Goal: Find specific page/section: Find specific page/section

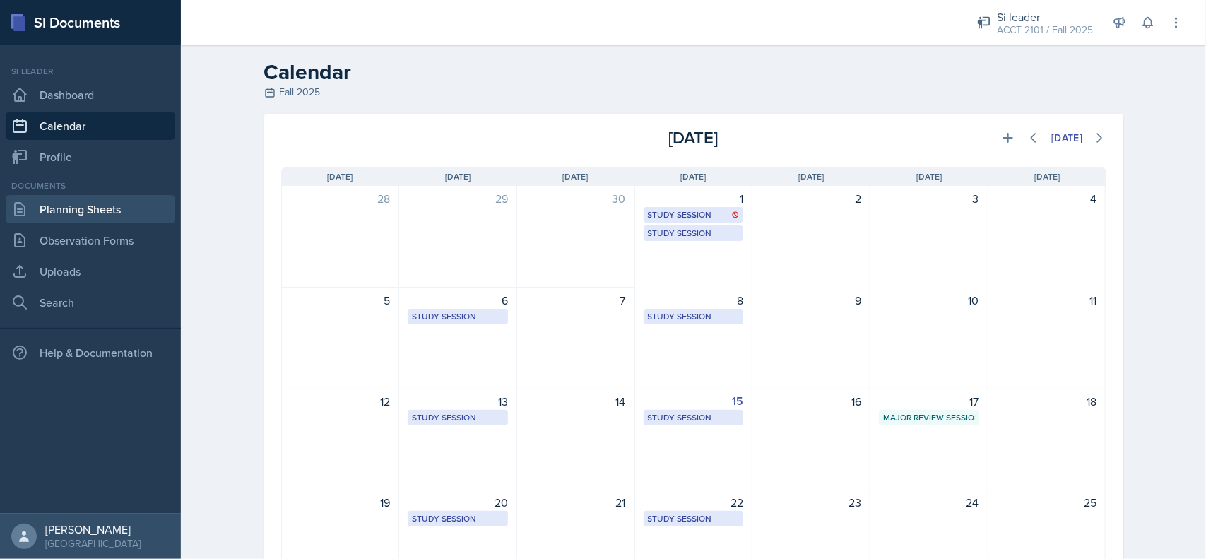
click at [110, 212] on link "Planning Sheets" at bounding box center [91, 209] width 170 height 28
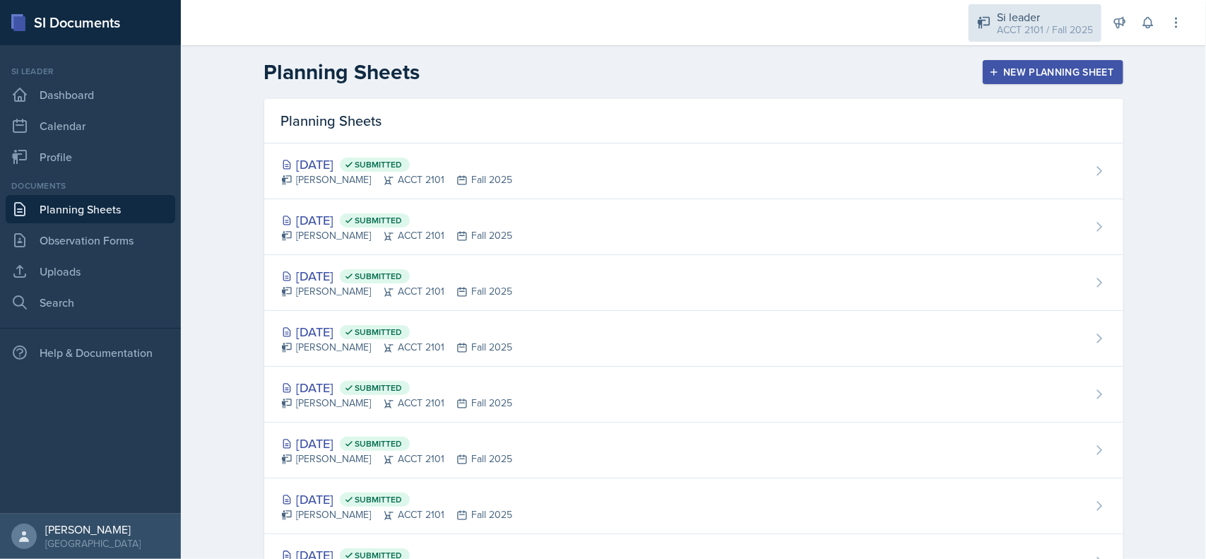
click at [1040, 16] on div "Si leader" at bounding box center [1045, 16] width 96 height 17
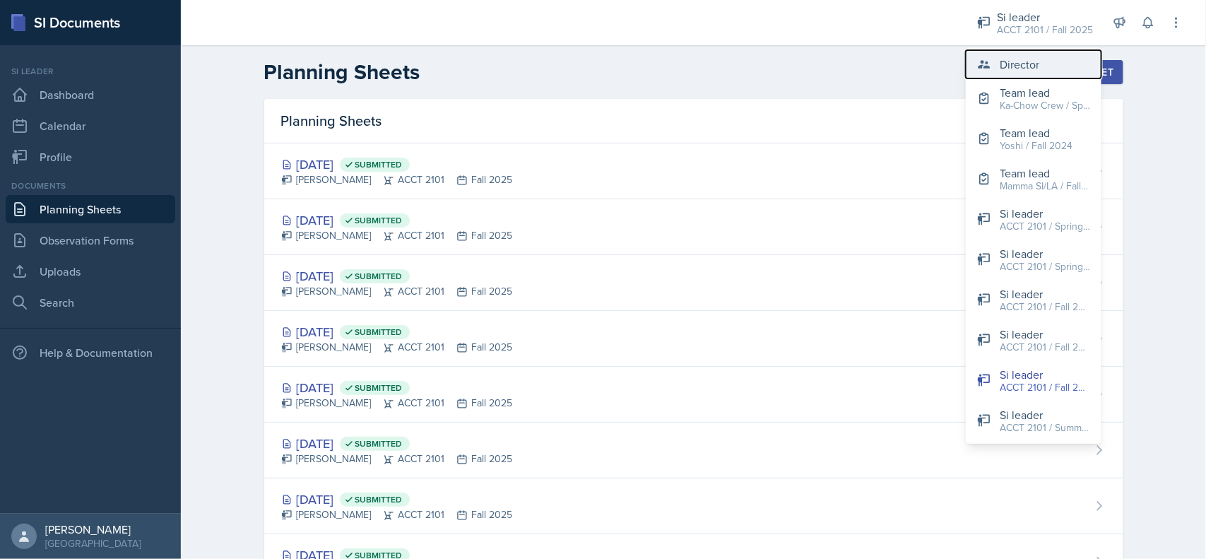
click at [1036, 68] on div "Director" at bounding box center [1020, 64] width 40 height 17
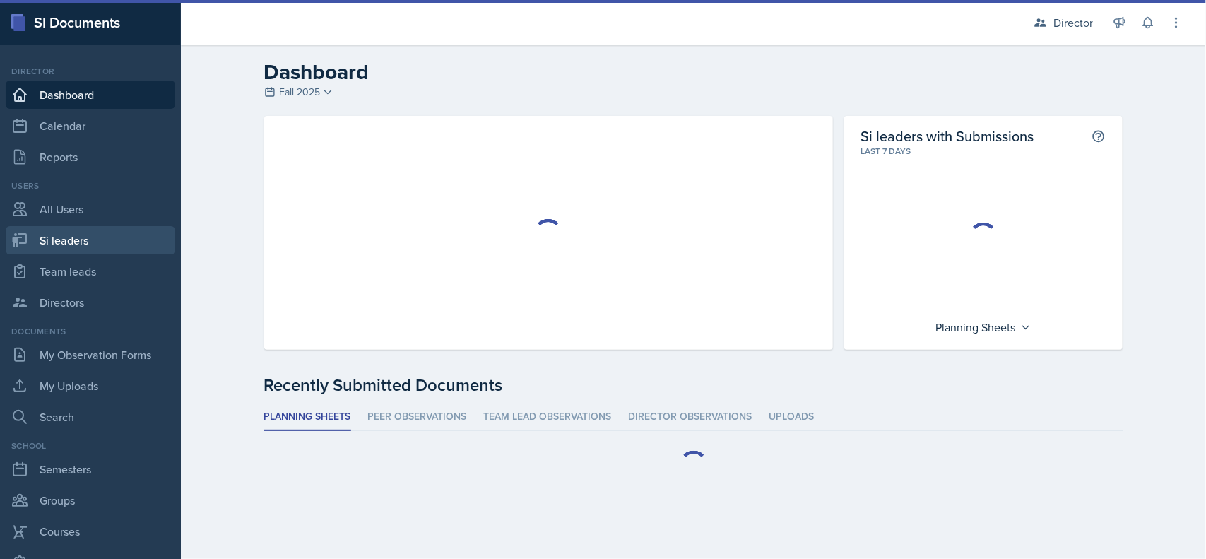
click at [92, 244] on link "Si leaders" at bounding box center [91, 240] width 170 height 28
select select "2bed604d-1099-4043-b1bc-2365e8740244"
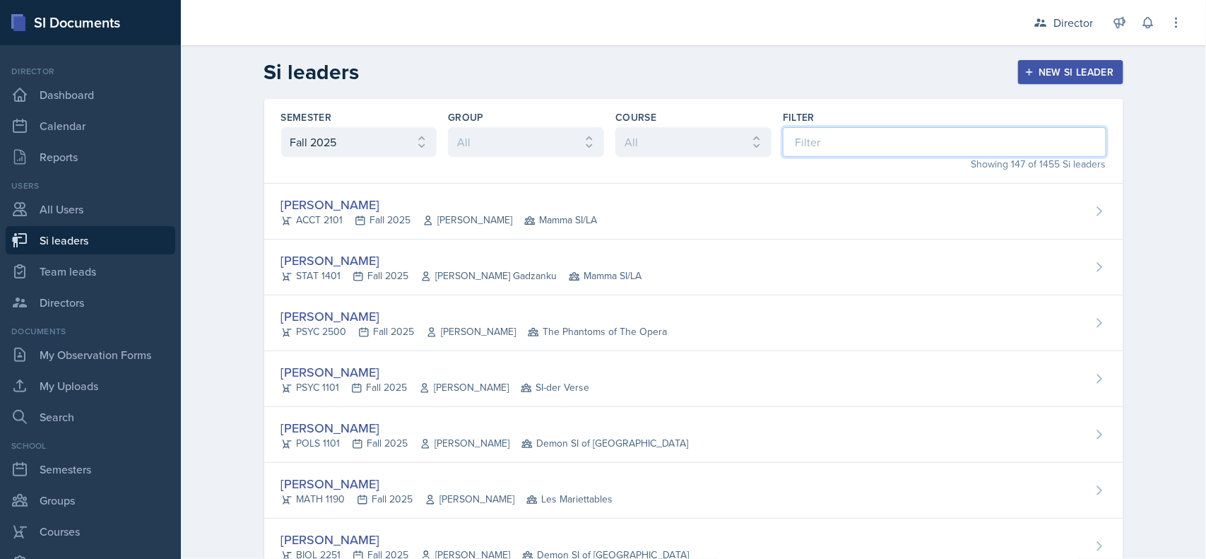
click at [836, 155] on input at bounding box center [945, 142] width 324 height 30
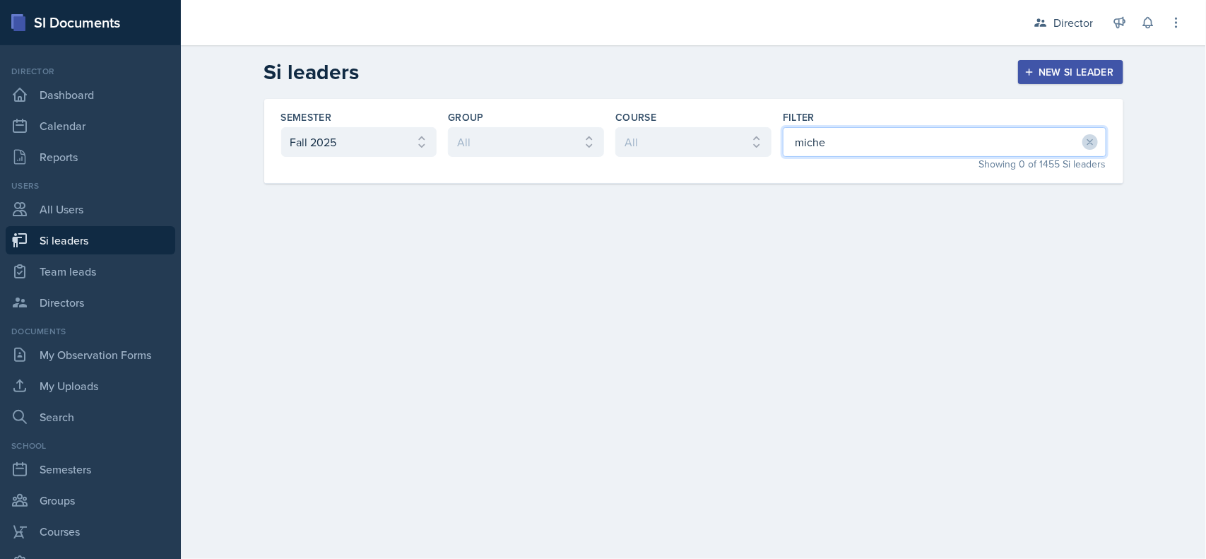
type input "mich"
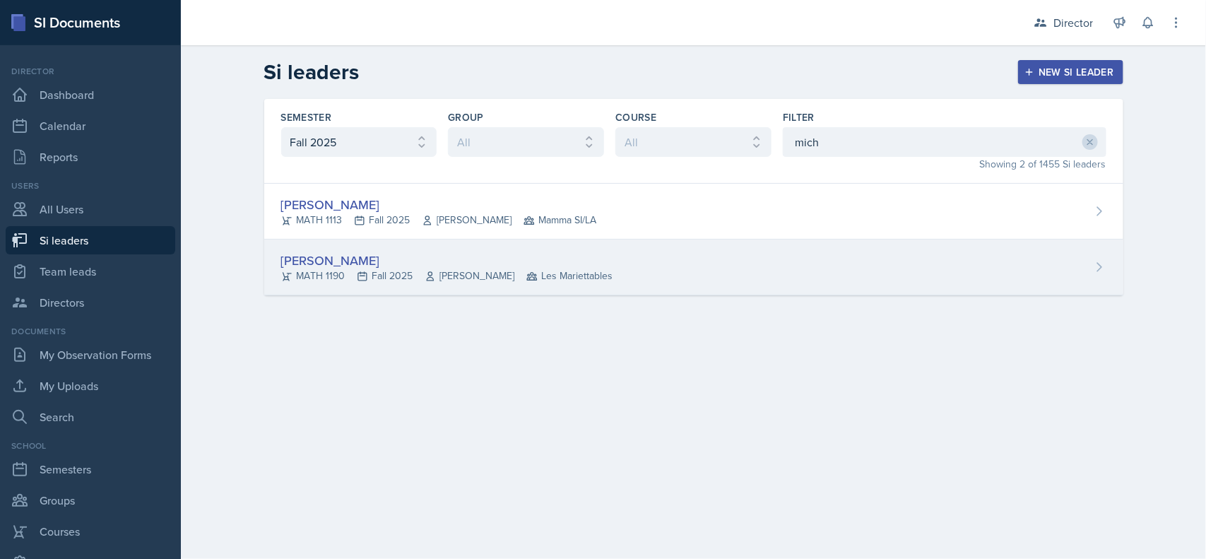
click at [628, 274] on div "[PERSON_NAME] MATH 1190 Fall 2025 [PERSON_NAME] Les Mariettables" at bounding box center [693, 268] width 859 height 56
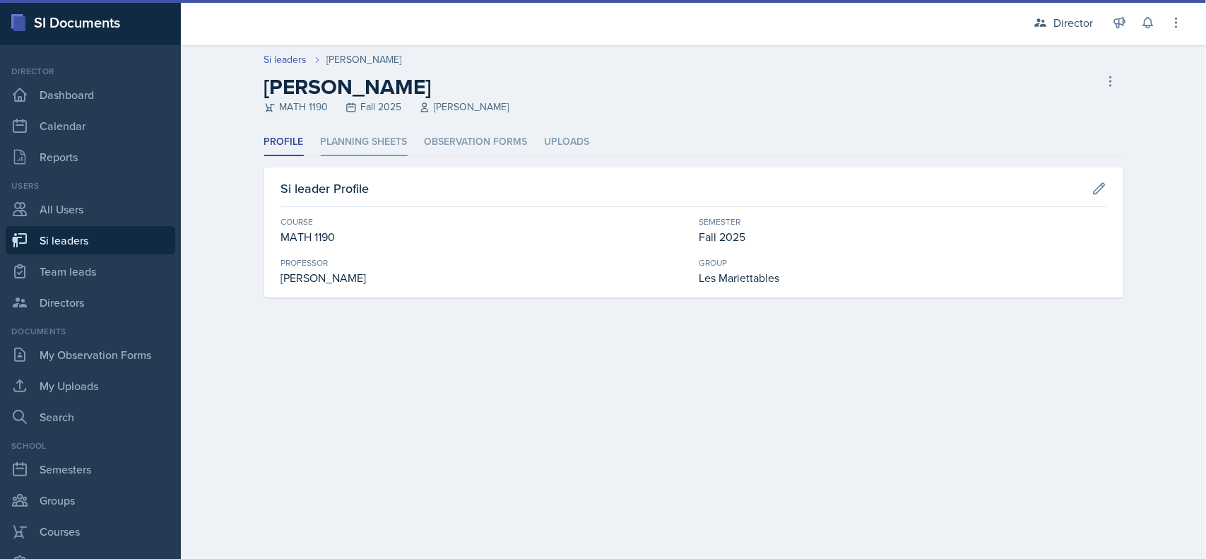
click at [403, 146] on li "Planning Sheets" at bounding box center [364, 143] width 87 height 28
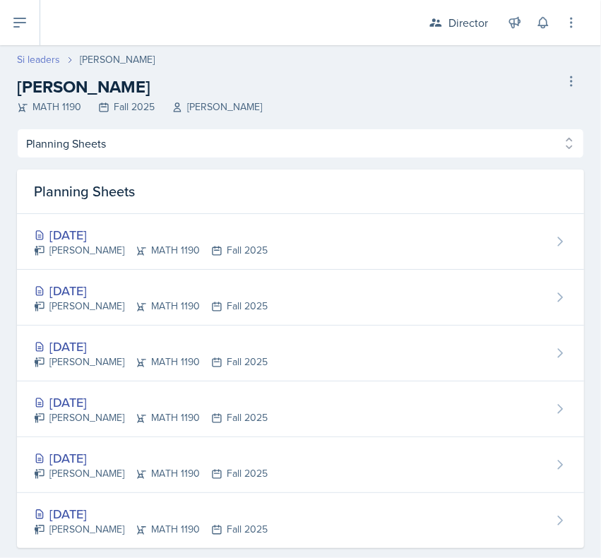
click at [47, 62] on link "Si leaders" at bounding box center [38, 59] width 43 height 15
select select "2bed604d-1099-4043-b1bc-2365e8740244"
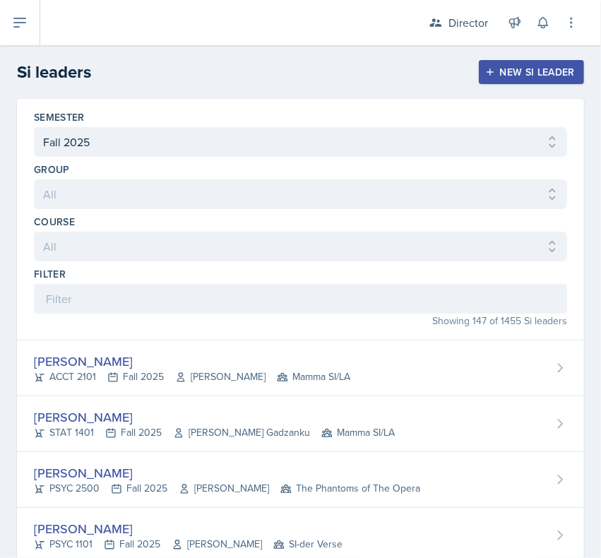
click at [36, 54] on header "Si leaders New Si leader" at bounding box center [300, 72] width 601 height 54
click at [41, 62] on h2 "Si leaders" at bounding box center [54, 71] width 74 height 25
click at [37, 59] on h2 "Si leaders" at bounding box center [54, 71] width 74 height 25
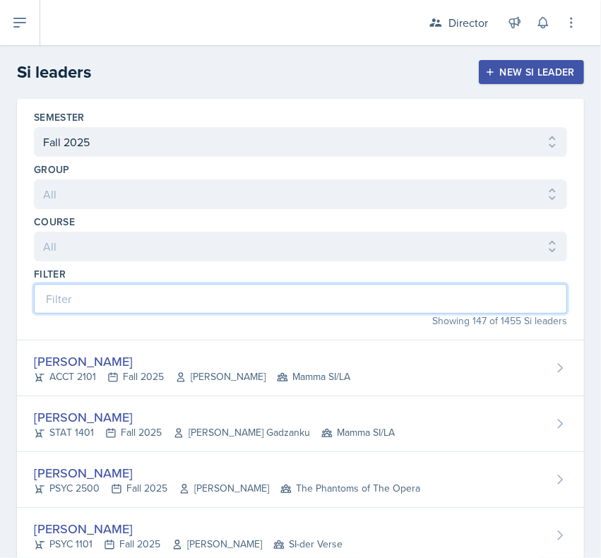
click at [240, 293] on input at bounding box center [301, 299] width 534 height 30
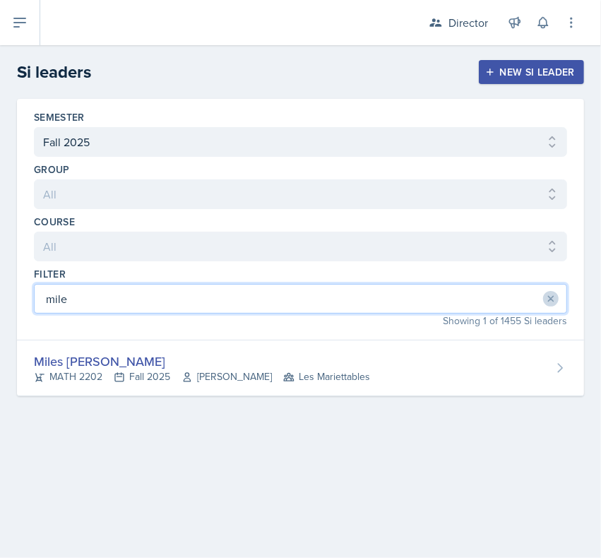
type input "miles"
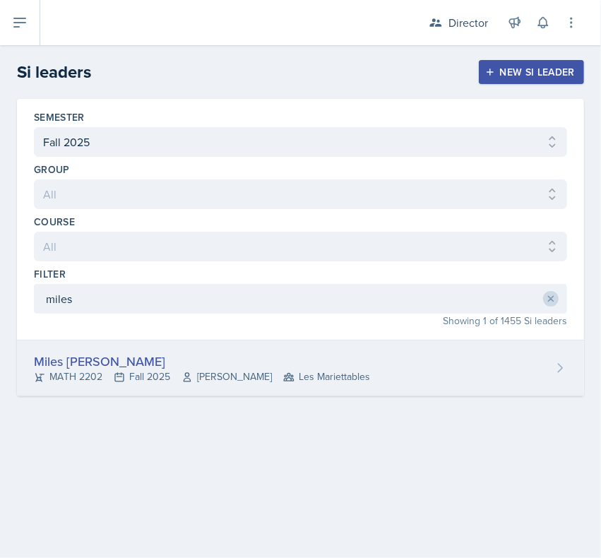
click at [358, 364] on div "Miles [PERSON_NAME]" at bounding box center [202, 361] width 336 height 19
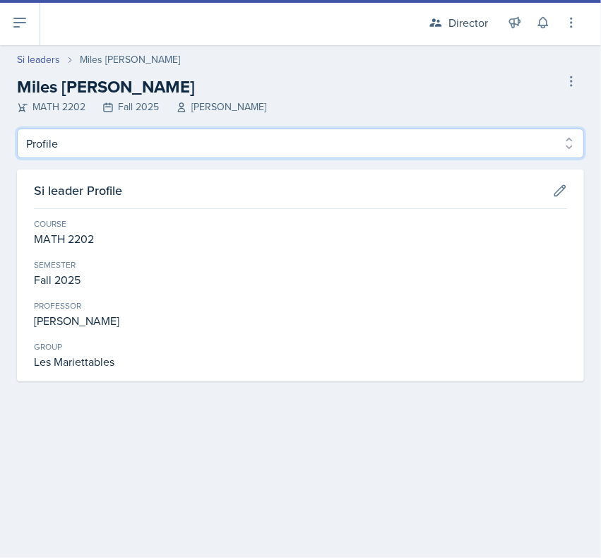
click at [262, 139] on select "Profile Planning Sheets Observation Forms Uploads" at bounding box center [301, 144] width 568 height 30
select select "Planning Sheets"
click at [17, 129] on select "Profile Planning Sheets Observation Forms Uploads" at bounding box center [301, 144] width 568 height 30
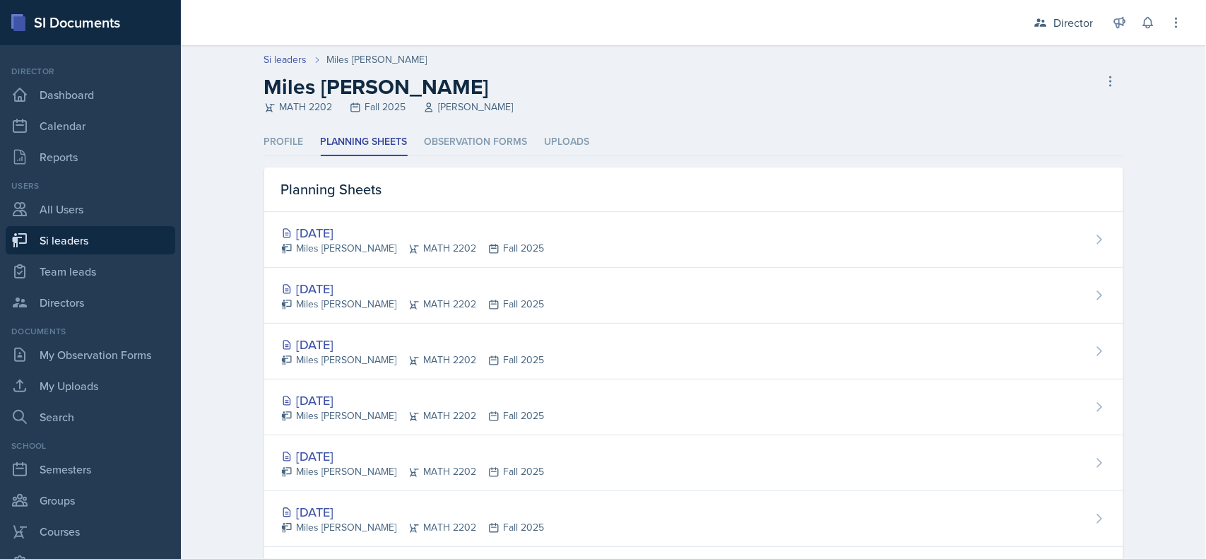
click at [113, 237] on link "Si leaders" at bounding box center [91, 240] width 170 height 28
select select "2bed604d-1099-4043-b1bc-2365e8740244"
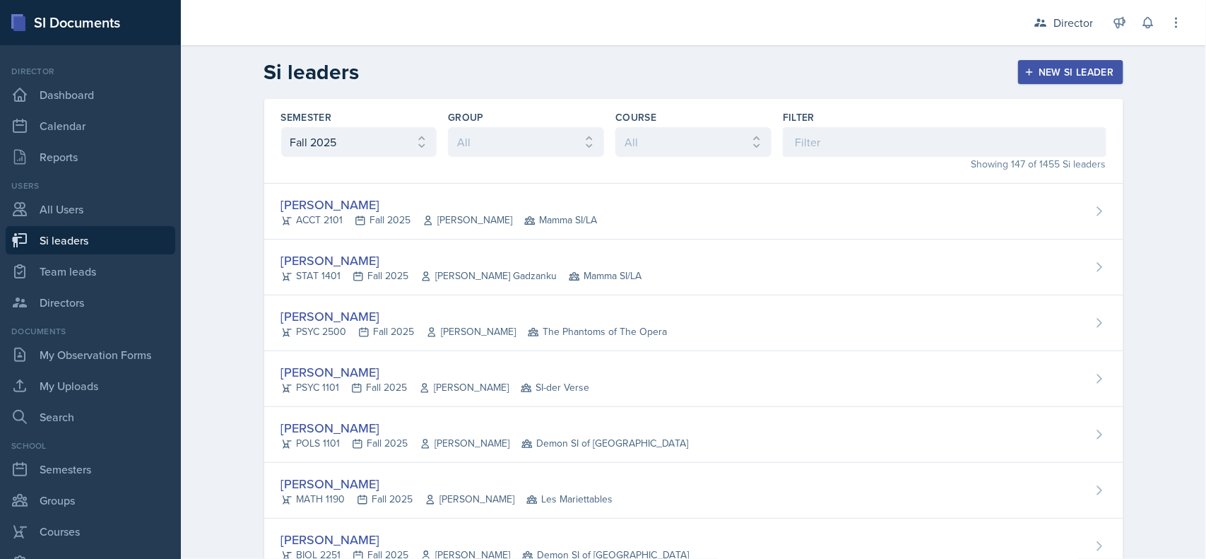
click at [114, 234] on link "Si leaders" at bounding box center [91, 240] width 170 height 28
click at [841, 147] on input at bounding box center [945, 142] width 324 height 30
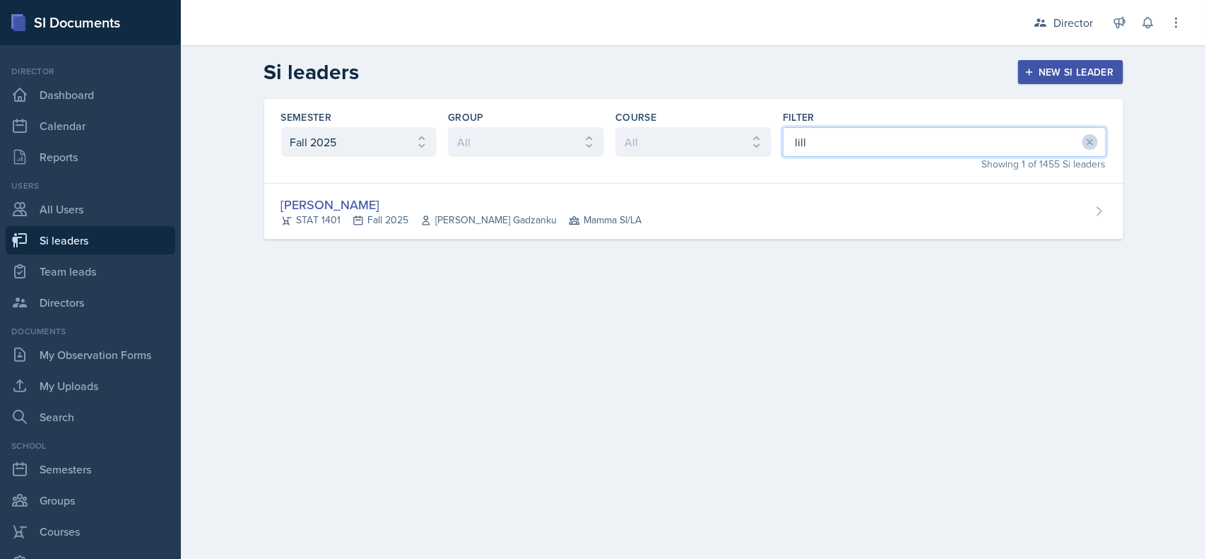
type input "lilly"
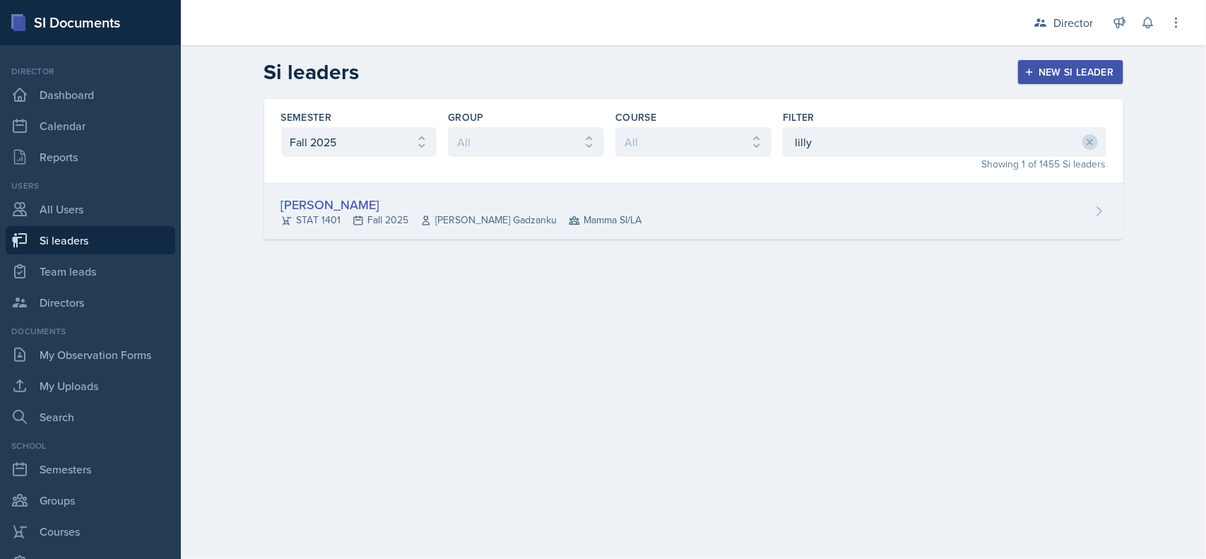
click at [622, 230] on div "[PERSON_NAME] STAT 1401 Fall 2025 [PERSON_NAME] Gadzanku Mamma SI/LA" at bounding box center [693, 212] width 859 height 56
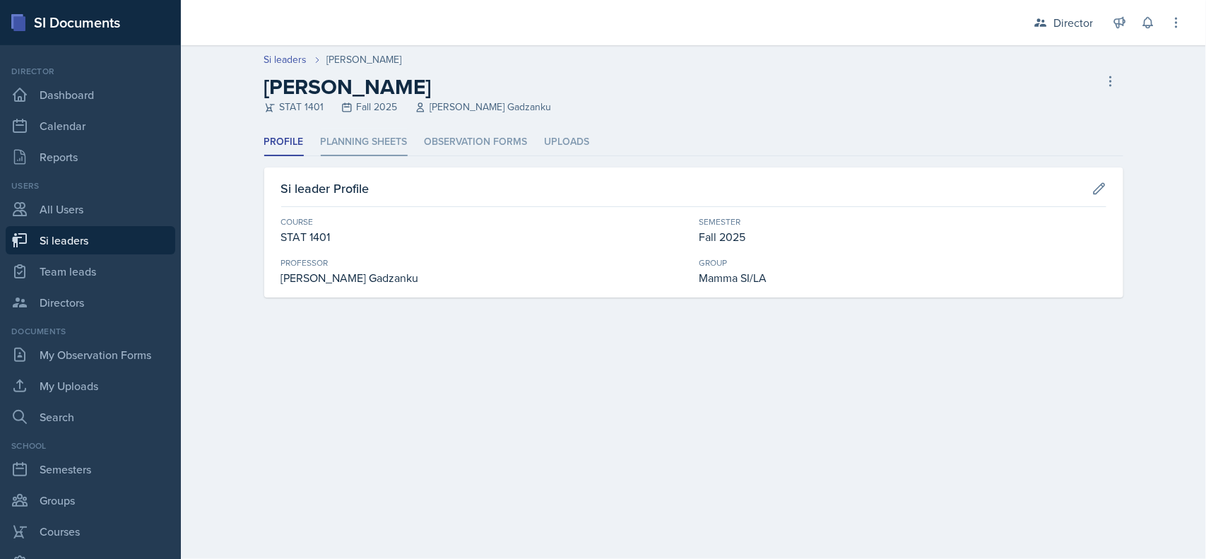
click at [373, 152] on li "Planning Sheets" at bounding box center [364, 143] width 87 height 28
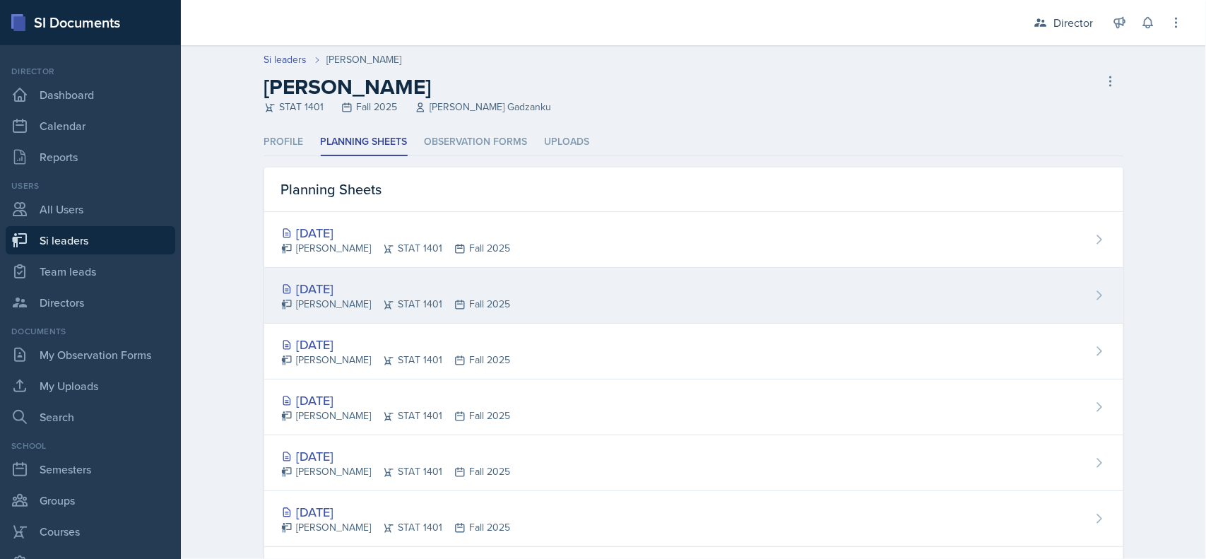
click at [506, 295] on div "[DATE] [PERSON_NAME] STAT 1401 Fall 2025" at bounding box center [693, 296] width 859 height 56
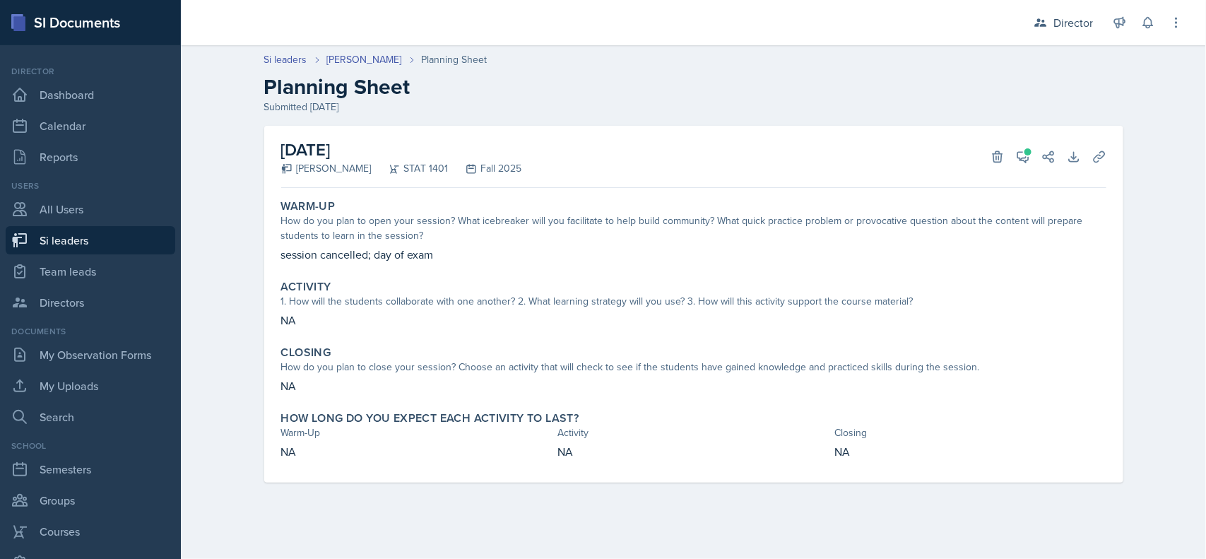
click at [88, 240] on link "Si leaders" at bounding box center [91, 240] width 170 height 28
select select "2bed604d-1099-4043-b1bc-2365e8740244"
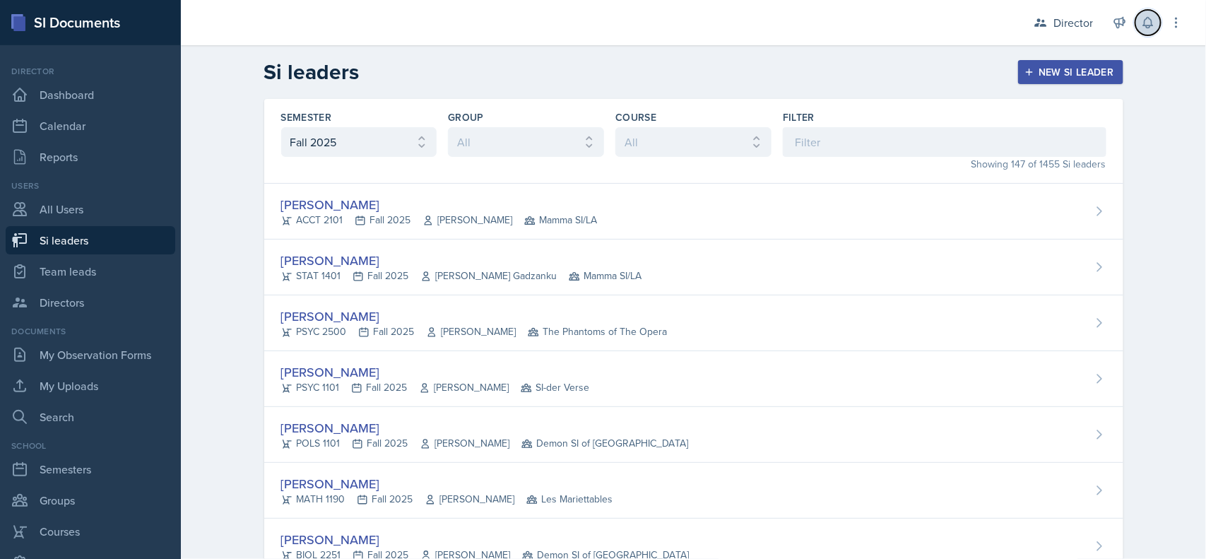
click at [1144, 18] on icon at bounding box center [1148, 23] width 14 height 14
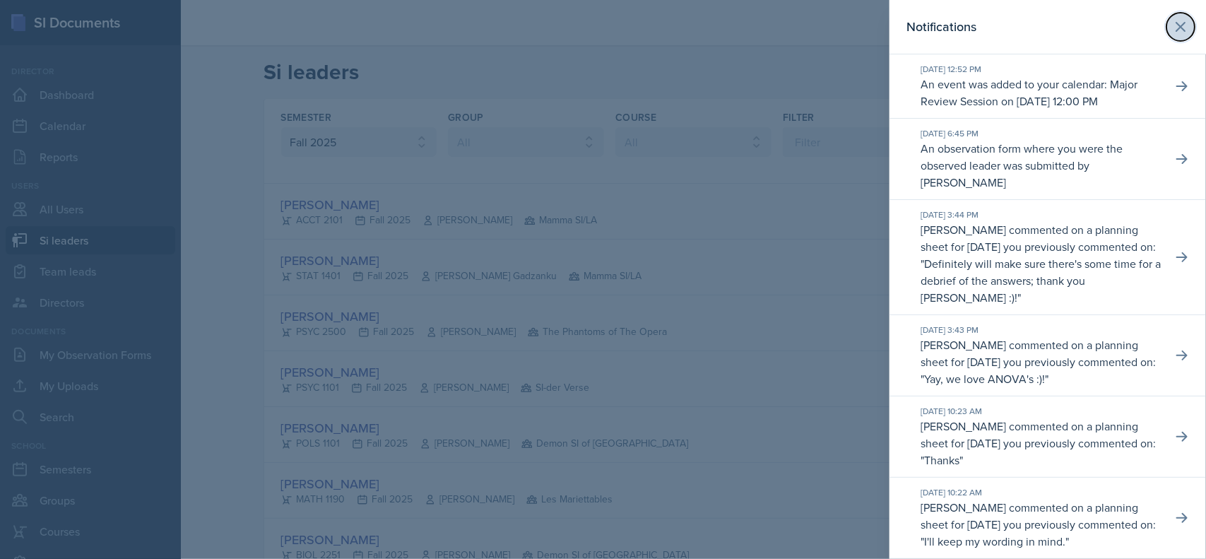
click at [1172, 23] on icon at bounding box center [1180, 26] width 17 height 17
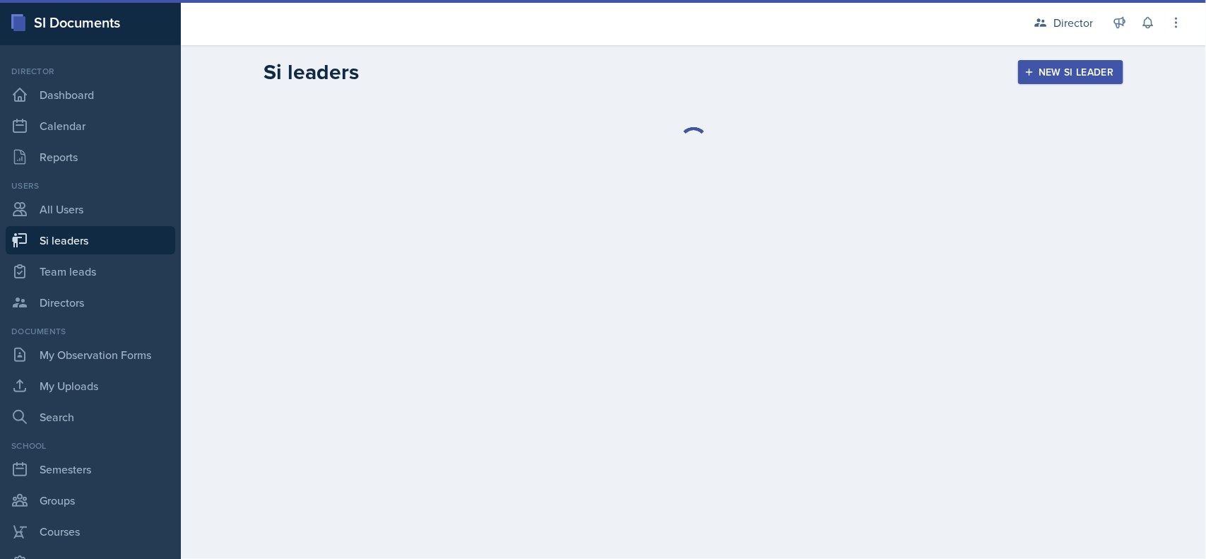
select select "2bed604d-1099-4043-b1bc-2365e8740244"
